Goal: Task Accomplishment & Management: Use online tool/utility

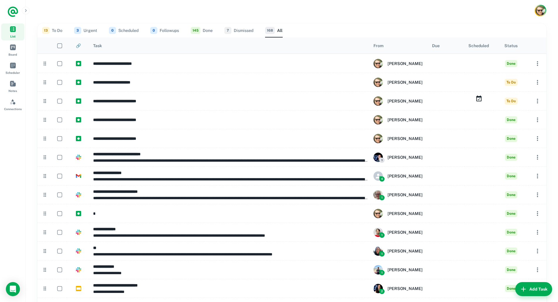
click at [57, 32] on button "13 To Do" at bounding box center [52, 30] width 20 height 14
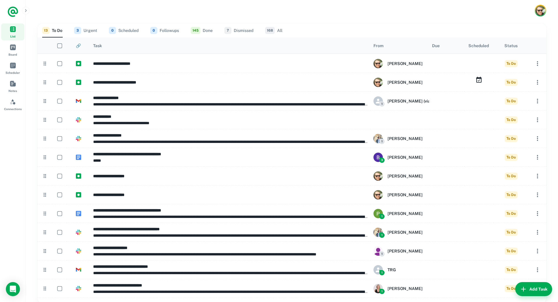
click at [207, 31] on button "145 Done" at bounding box center [202, 30] width 22 height 14
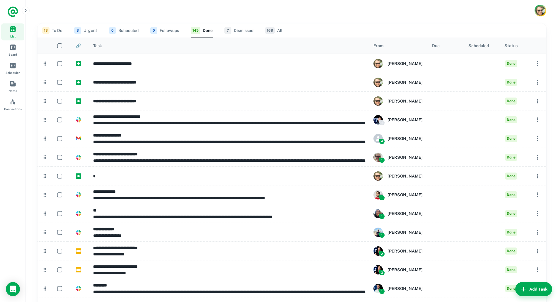
click at [58, 30] on button "13 To Do" at bounding box center [52, 30] width 20 height 14
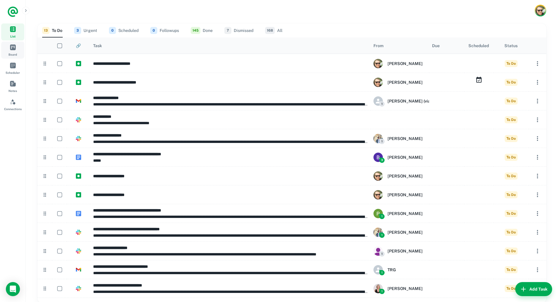
click at [15, 51] on link "Board" at bounding box center [12, 50] width 23 height 17
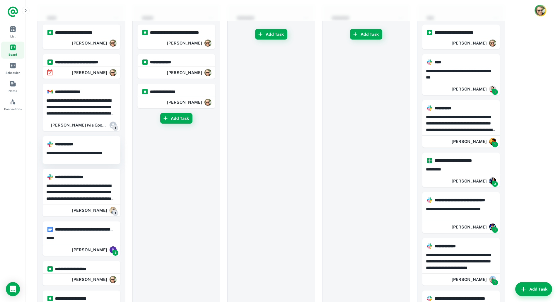
scroll to position [29, 0]
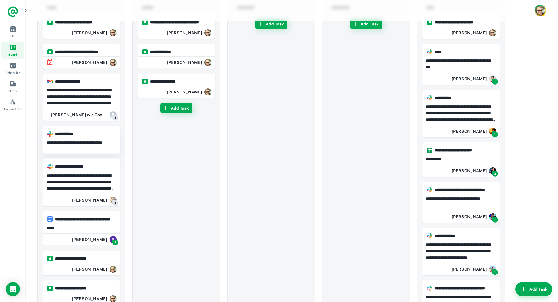
click at [98, 143] on p "**********" at bounding box center [81, 145] width 70 height 13
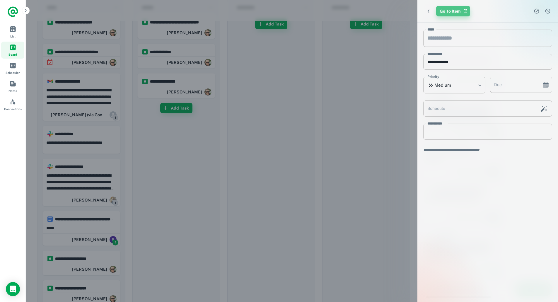
click at [450, 12] on link "Go To Item" at bounding box center [453, 11] width 34 height 11
click at [538, 11] on icon "Complete task" at bounding box center [537, 11] width 6 height 6
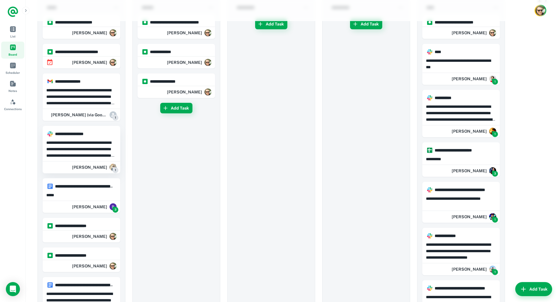
click at [105, 152] on p "**********" at bounding box center [81, 148] width 70 height 19
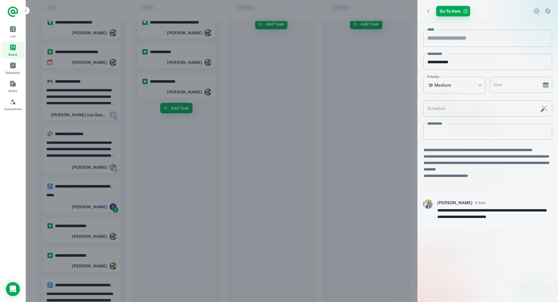
click at [452, 15] on link "Go To Item" at bounding box center [453, 11] width 34 height 11
click at [448, 11] on link "Go To Item" at bounding box center [453, 11] width 34 height 11
